Goal: Task Accomplishment & Management: Complete application form

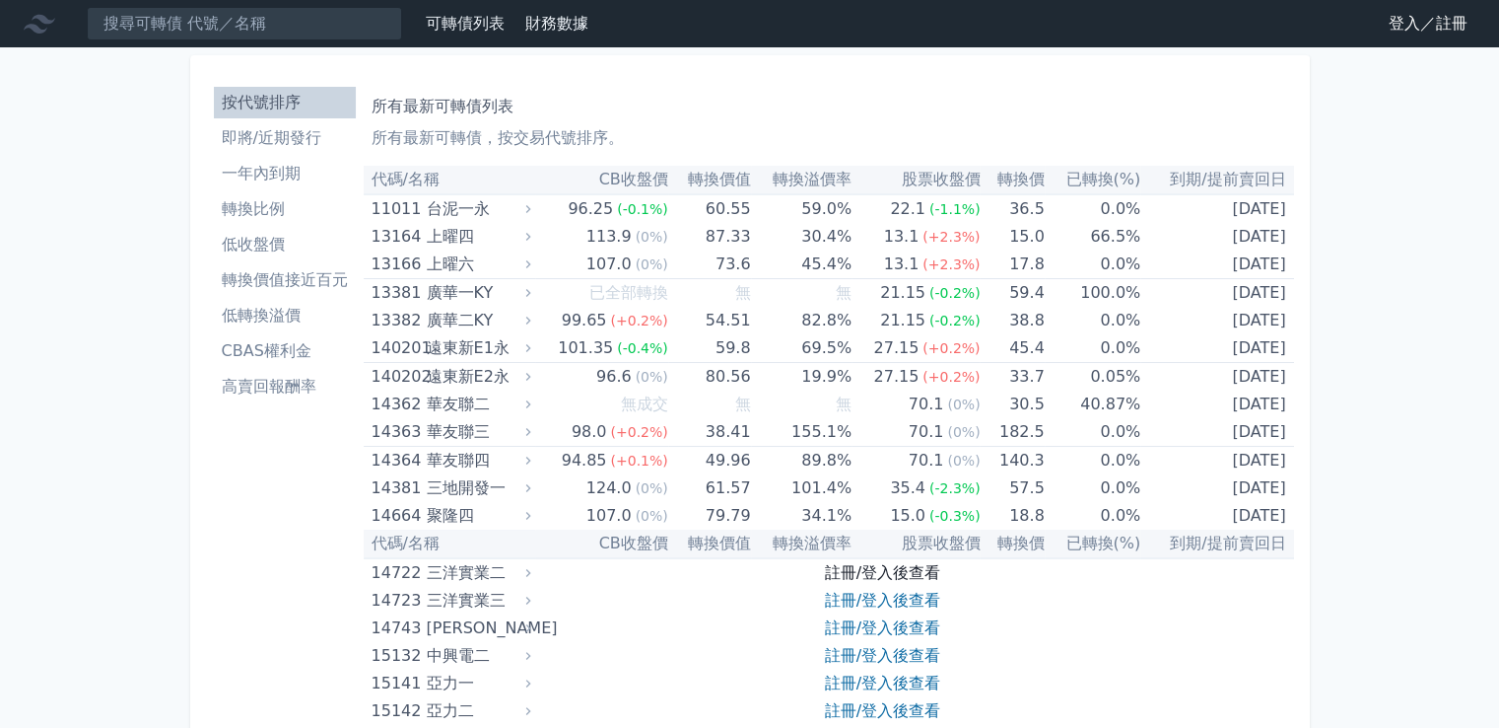
click at [900, 565] on link "註冊/登入後查看" at bounding box center [882, 572] width 115 height 19
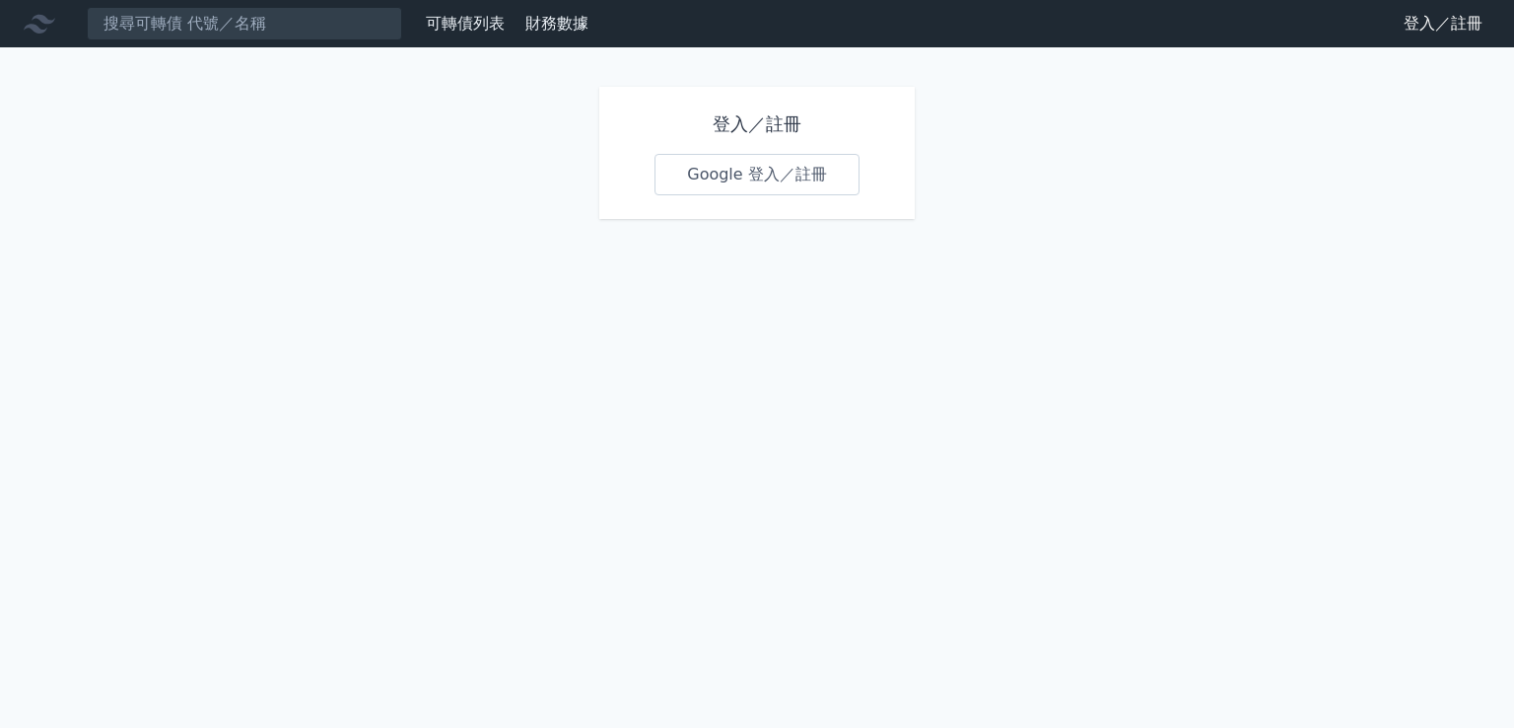
click at [729, 168] on link "Google 登入／註冊" at bounding box center [757, 174] width 205 height 41
